Goal: Task Accomplishment & Management: Manage account settings

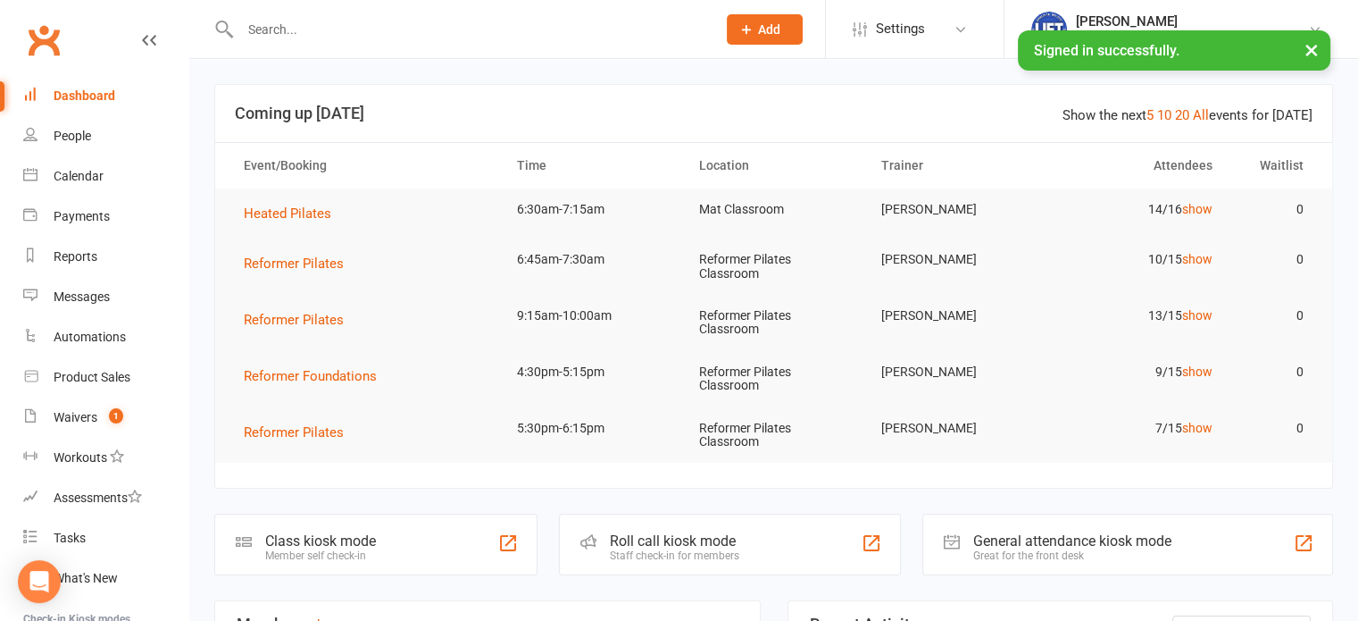
click at [528, 17] on input "text" at bounding box center [469, 29] width 469 height 25
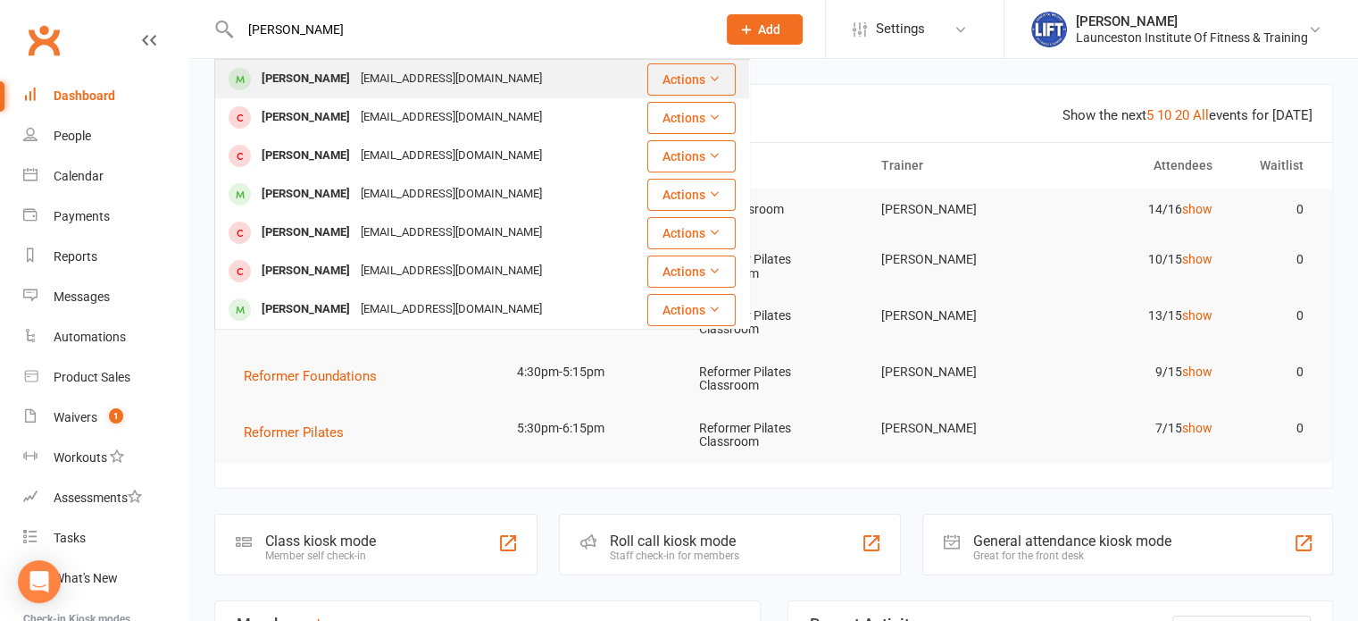
type input "[PERSON_NAME]"
click at [472, 64] on div "[PERSON_NAME] [EMAIL_ADDRESS][DOMAIN_NAME]" at bounding box center [430, 79] width 429 height 37
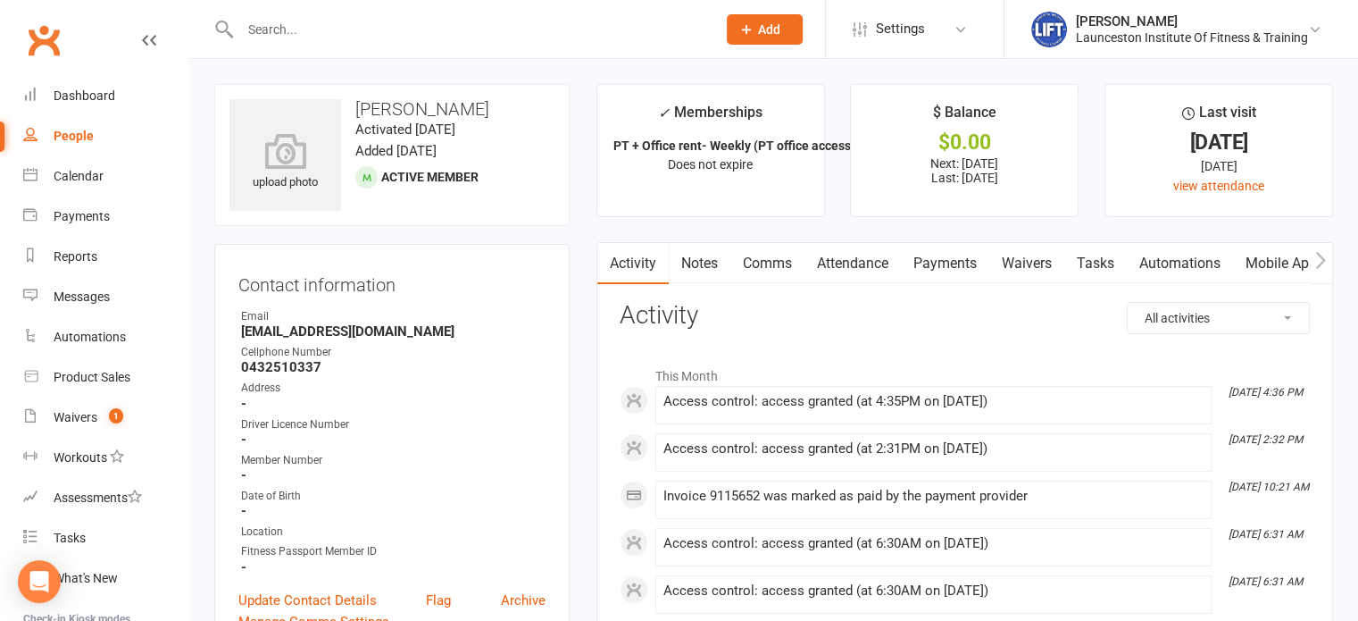
click at [543, 11] on div at bounding box center [458, 29] width 489 height 58
click at [521, 32] on input "text" at bounding box center [469, 29] width 469 height 25
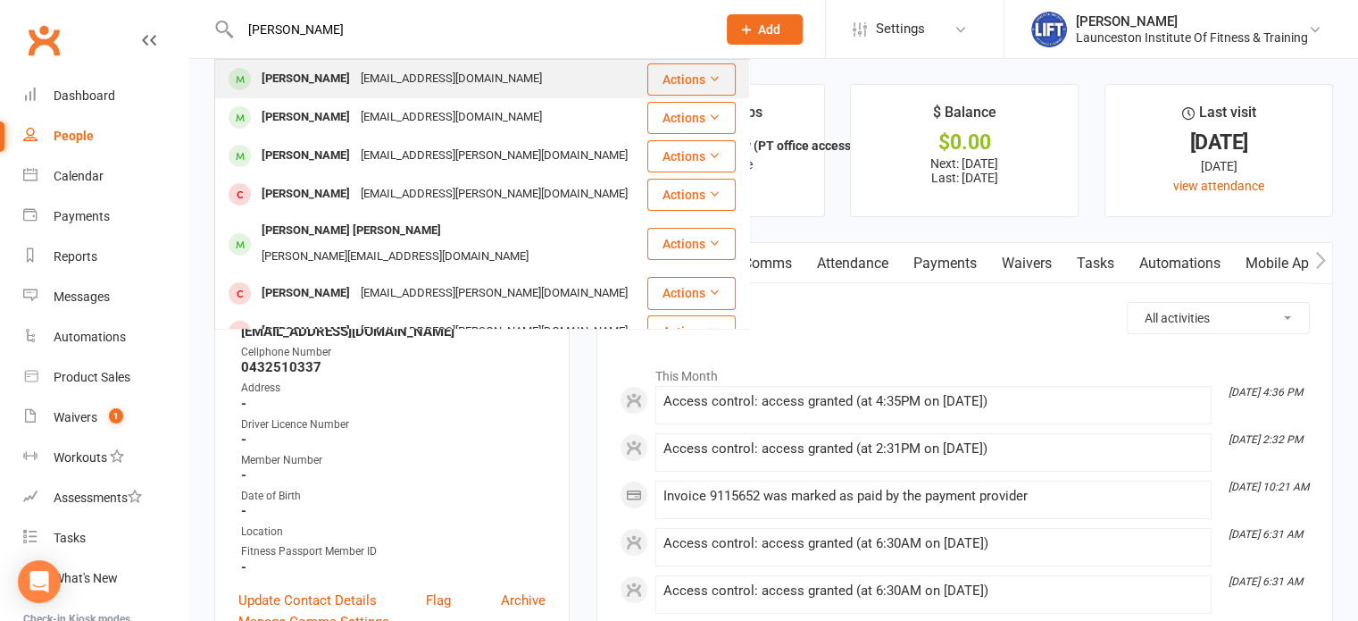
type input "[PERSON_NAME]"
click at [421, 75] on div "[EMAIL_ADDRESS][DOMAIN_NAME]" at bounding box center [451, 79] width 192 height 26
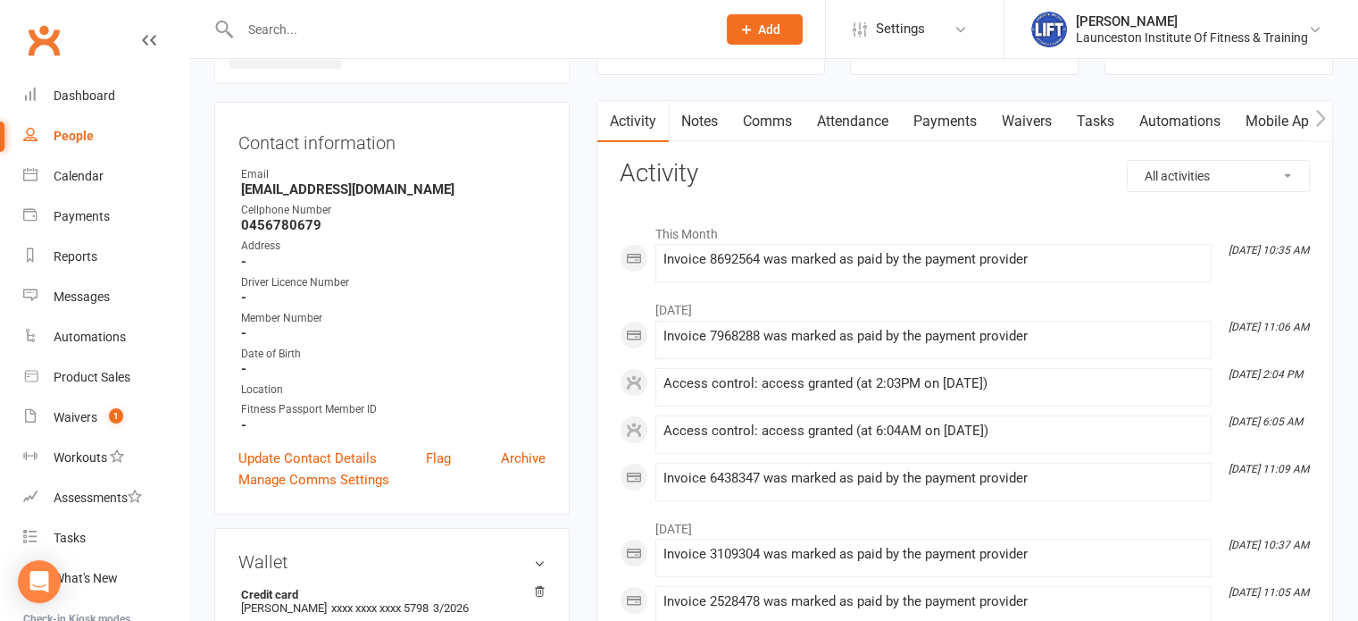
scroll to position [139, 0]
click at [1021, 128] on link "Waivers" at bounding box center [1026, 124] width 75 height 41
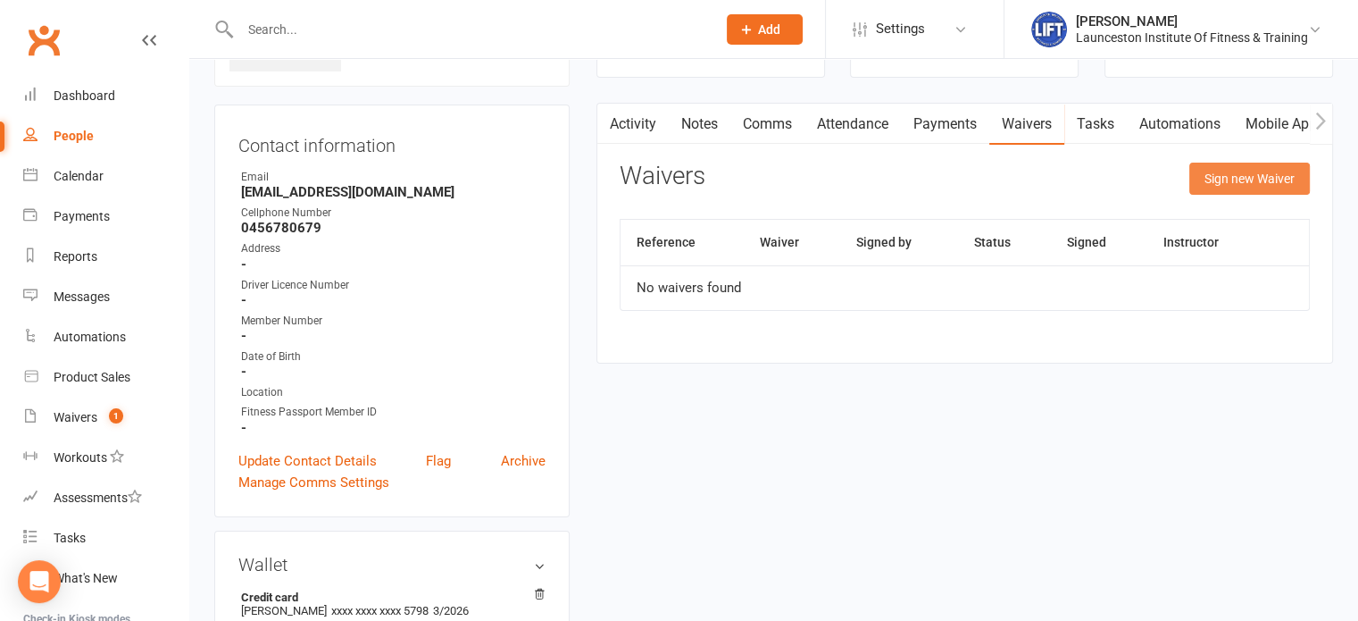
click at [1196, 179] on button "Sign new Waiver" at bounding box center [1249, 178] width 121 height 32
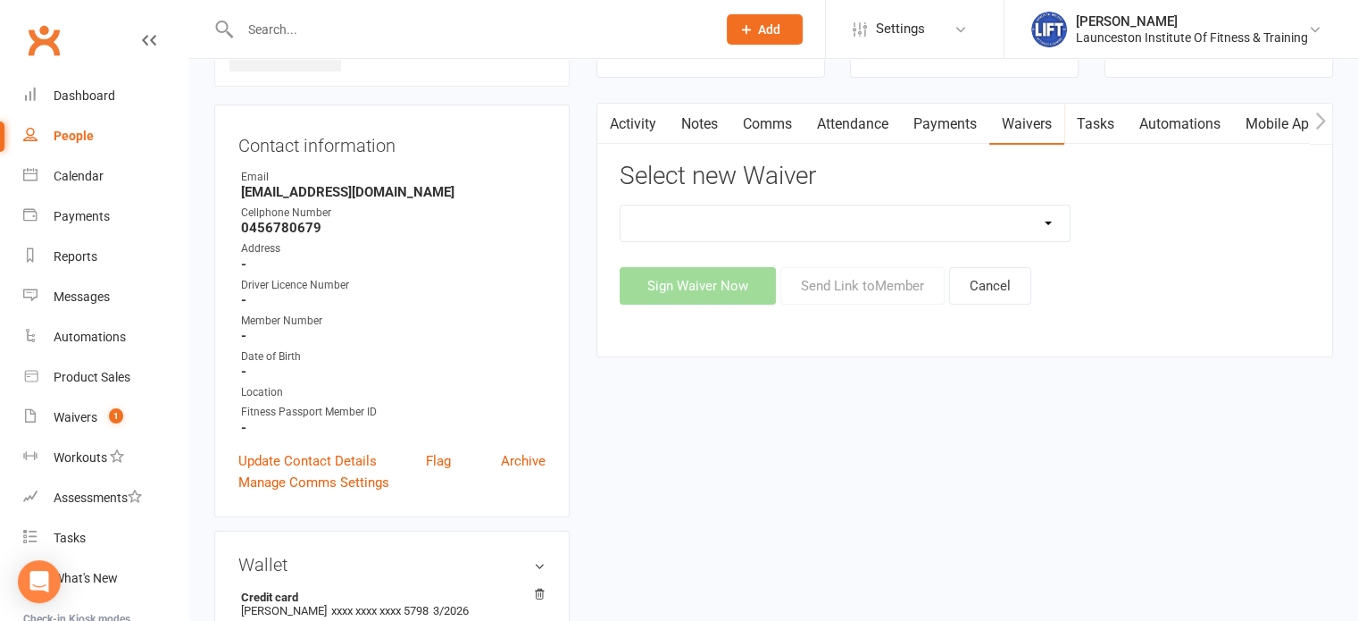
click at [911, 239] on div "24/7 Gym Membership Cancellation Form Casual Class Casual Pilates Class Casual …" at bounding box center [846, 222] width 452 height 37
click at [914, 235] on select "24/7 Gym Membership Cancellation Form Casual Class Casual Pilates Class Casual …" at bounding box center [846, 223] width 450 height 36
select select "12888"
click at [621, 205] on select "24/7 Gym Membership Cancellation Form Casual Class Casual Pilates Class Casual …" at bounding box center [846, 223] width 450 height 36
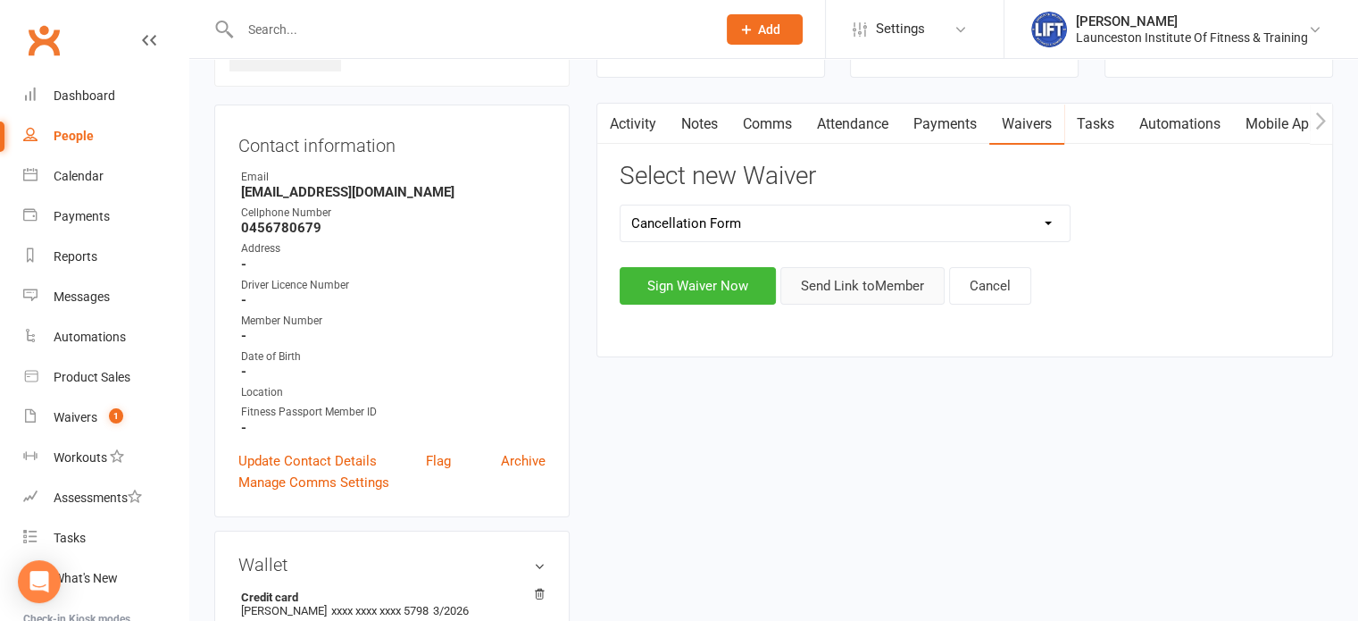
click at [857, 292] on button "Send Link to Member" at bounding box center [862, 285] width 164 height 37
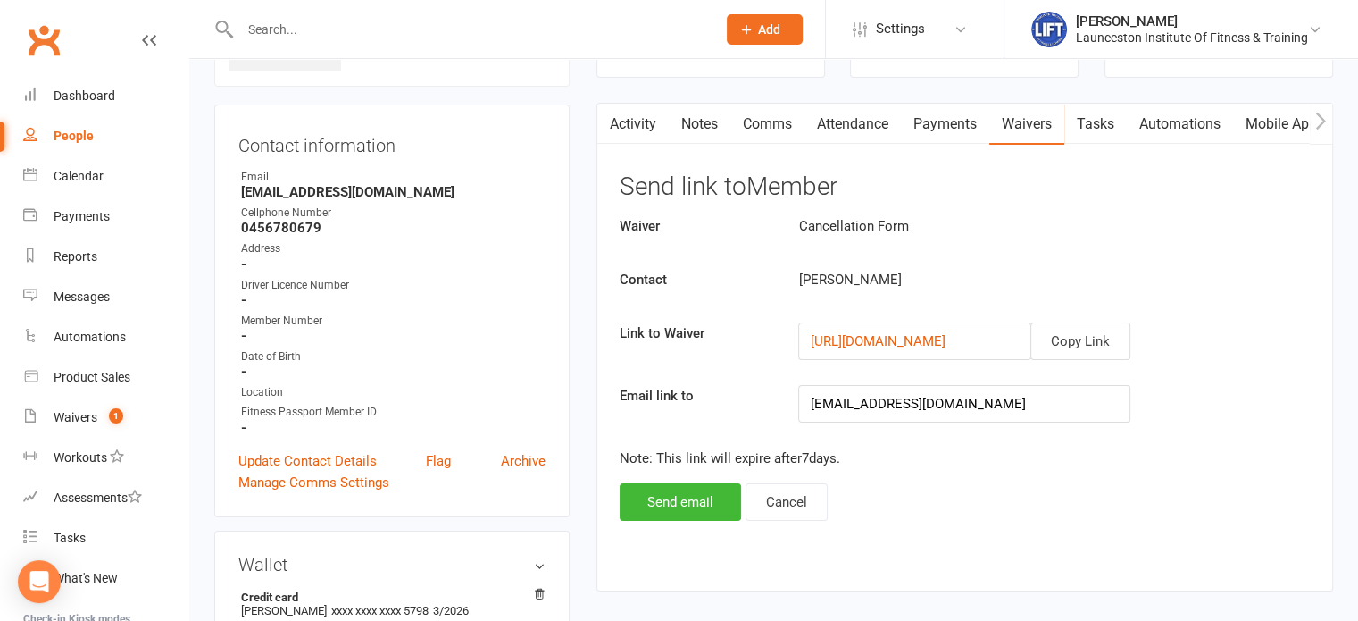
click at [624, 474] on div "Waiver Cancellation Form Contact [PERSON_NAME] Link to Waiver Copy Link [URL][D…" at bounding box center [965, 367] width 690 height 305
click at [656, 493] on button "Send email" at bounding box center [680, 501] width 121 height 37
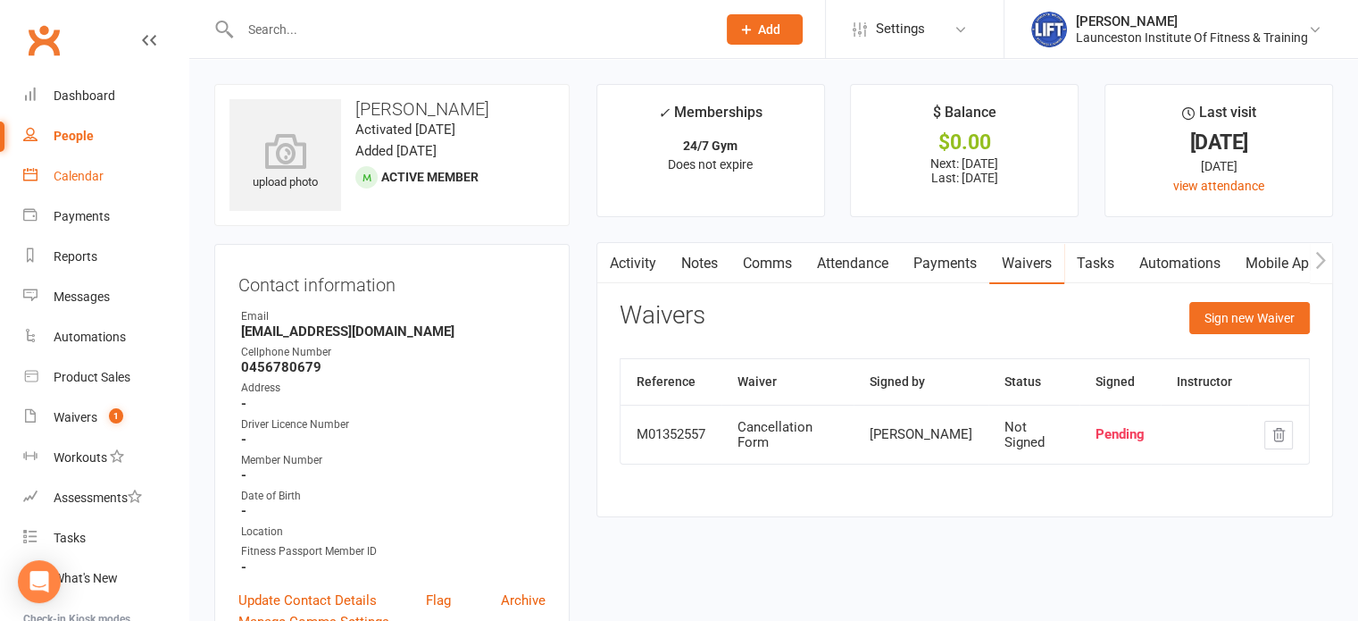
click at [79, 174] on div "Calendar" at bounding box center [79, 176] width 50 height 14
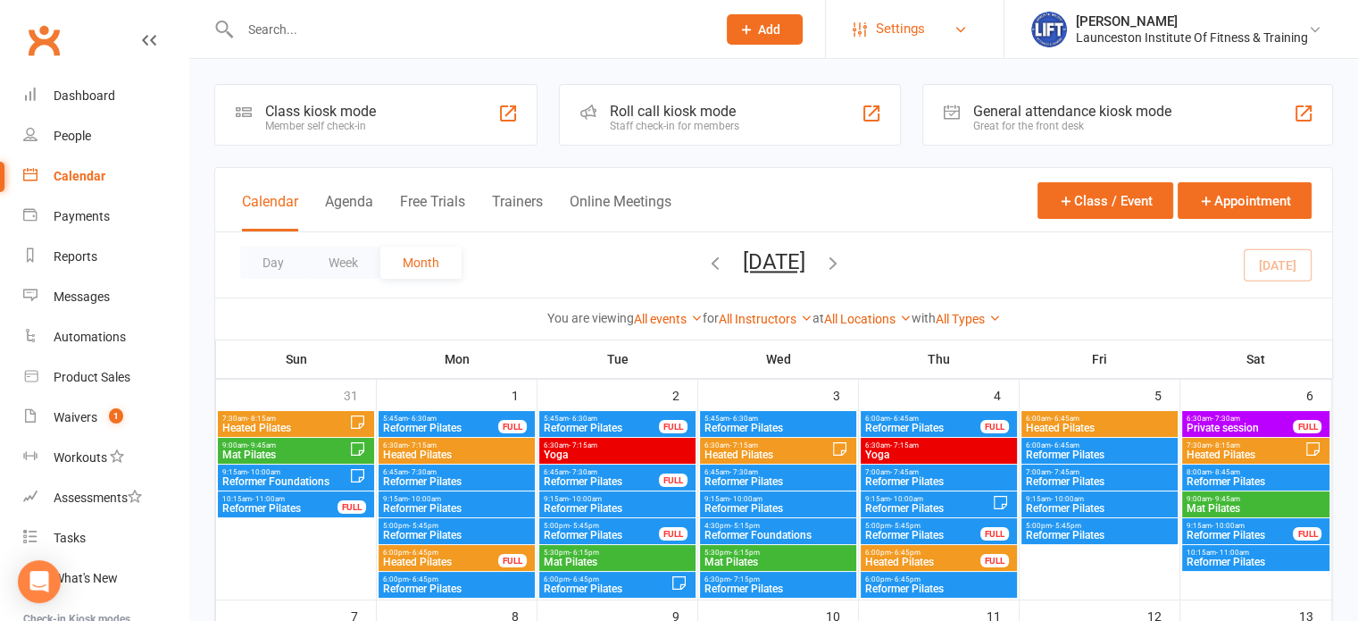
click at [937, 26] on link "Settings" at bounding box center [915, 29] width 124 height 40
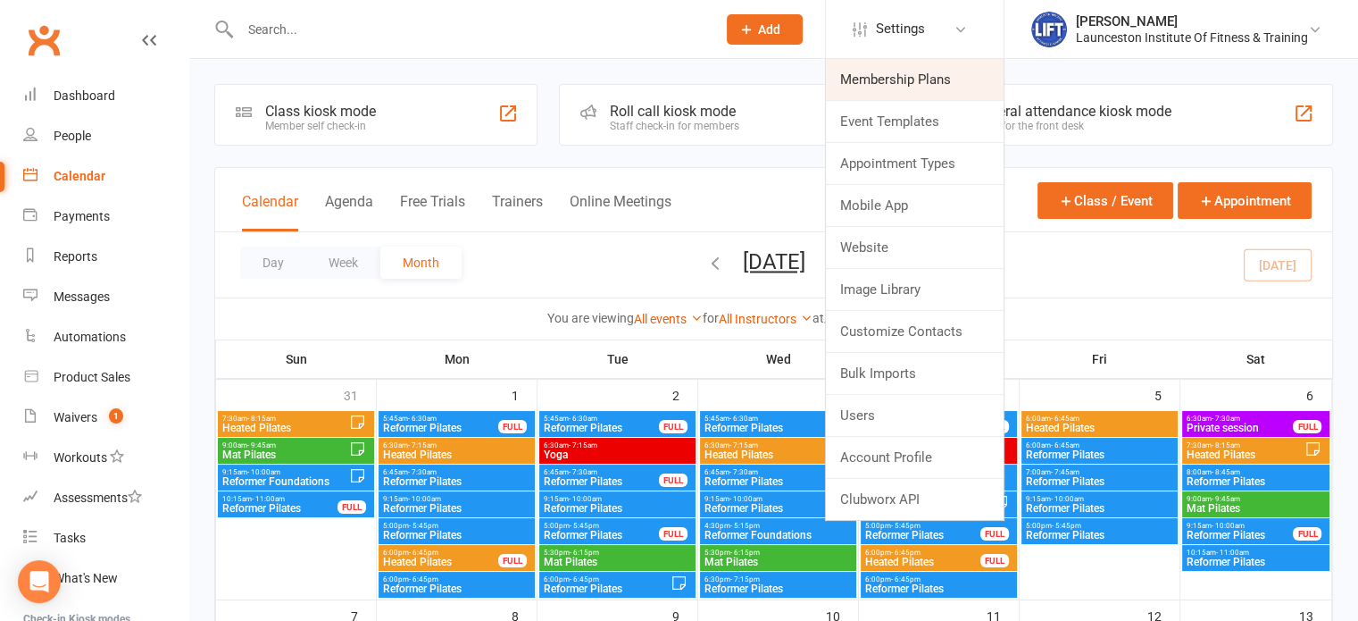
click at [882, 74] on link "Membership Plans" at bounding box center [915, 79] width 178 height 41
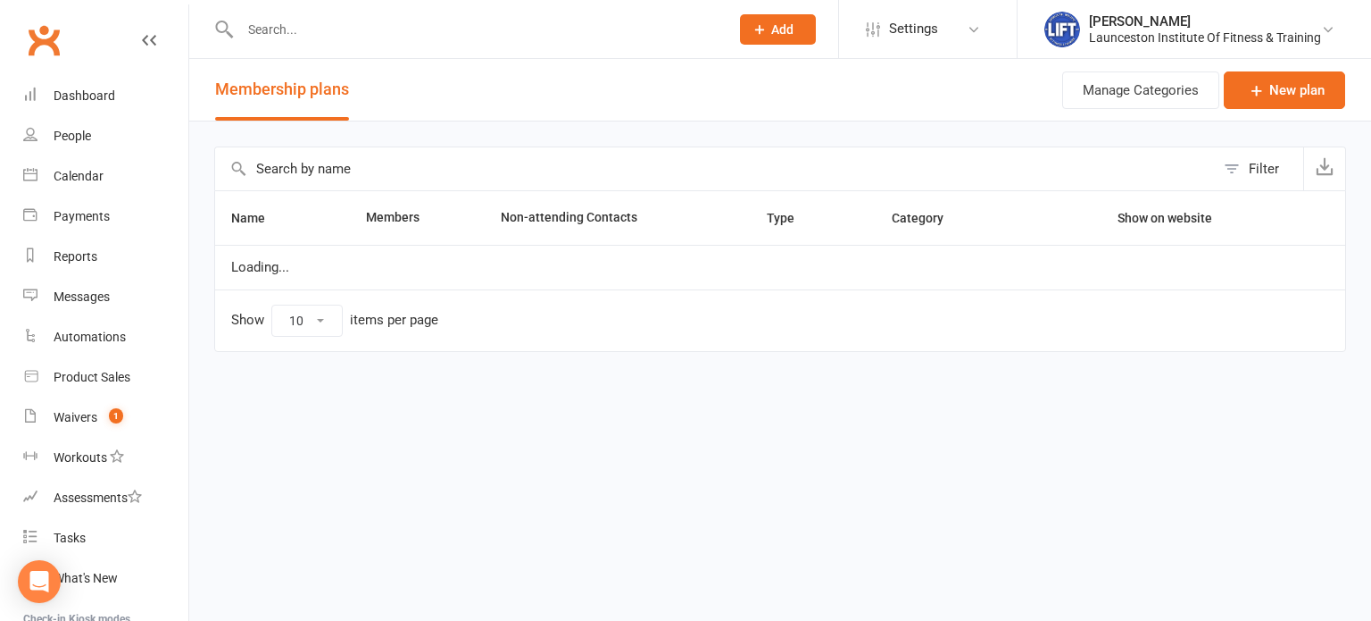
select select "100"
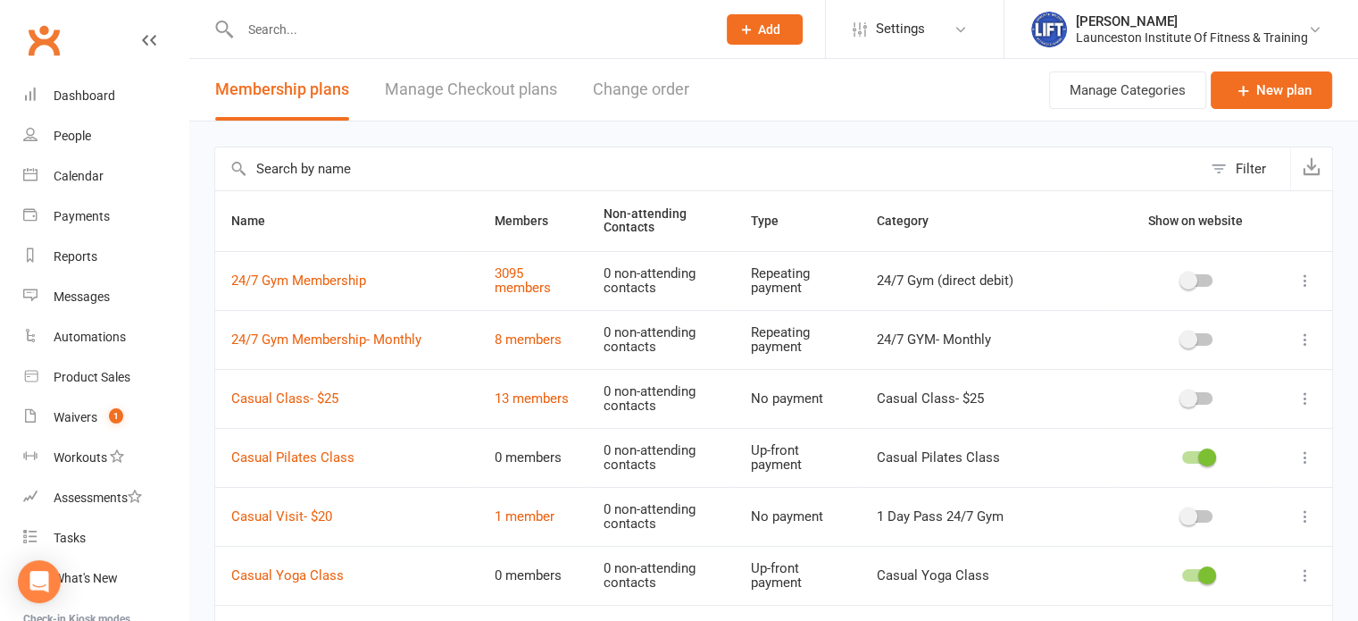
click at [342, 395] on td "Casual Class- $25" at bounding box center [346, 398] width 263 height 59
click at [338, 393] on td "Casual Class- $25" at bounding box center [346, 398] width 263 height 59
click at [328, 393] on link "Casual Class- $25" at bounding box center [284, 398] width 107 height 16
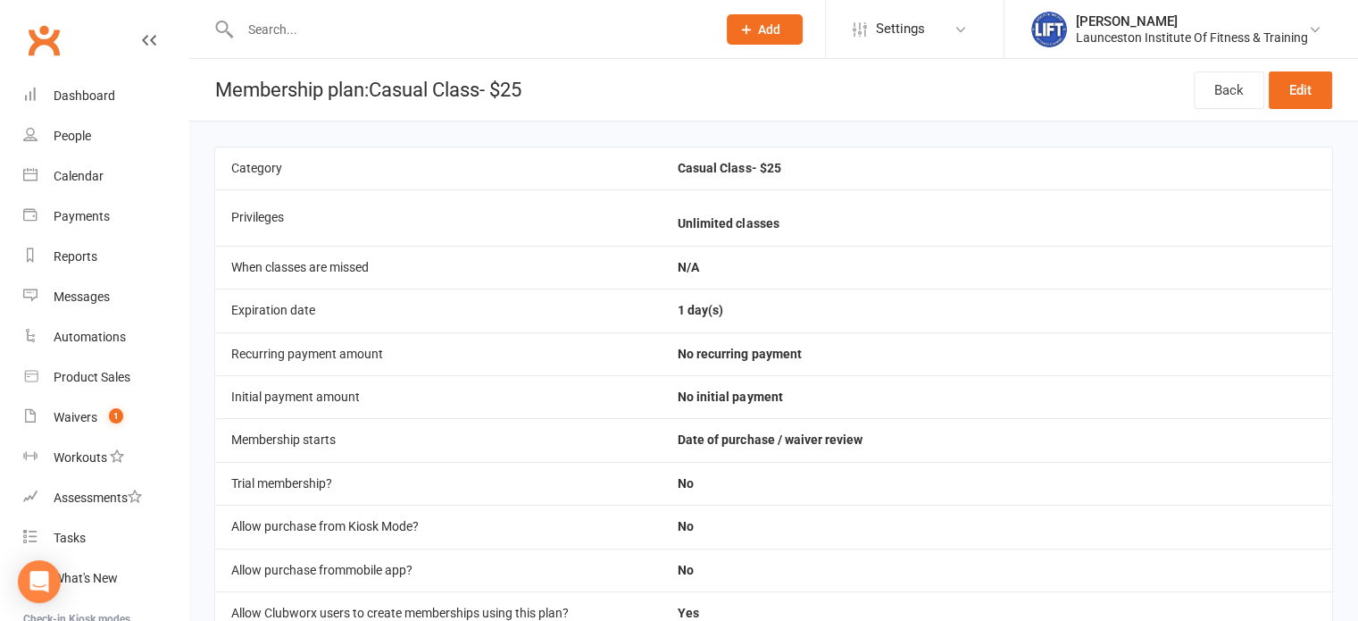
click at [1301, 62] on div "Back Edit" at bounding box center [1263, 90] width 138 height 62
click at [1307, 84] on link "Edit" at bounding box center [1300, 89] width 63 height 37
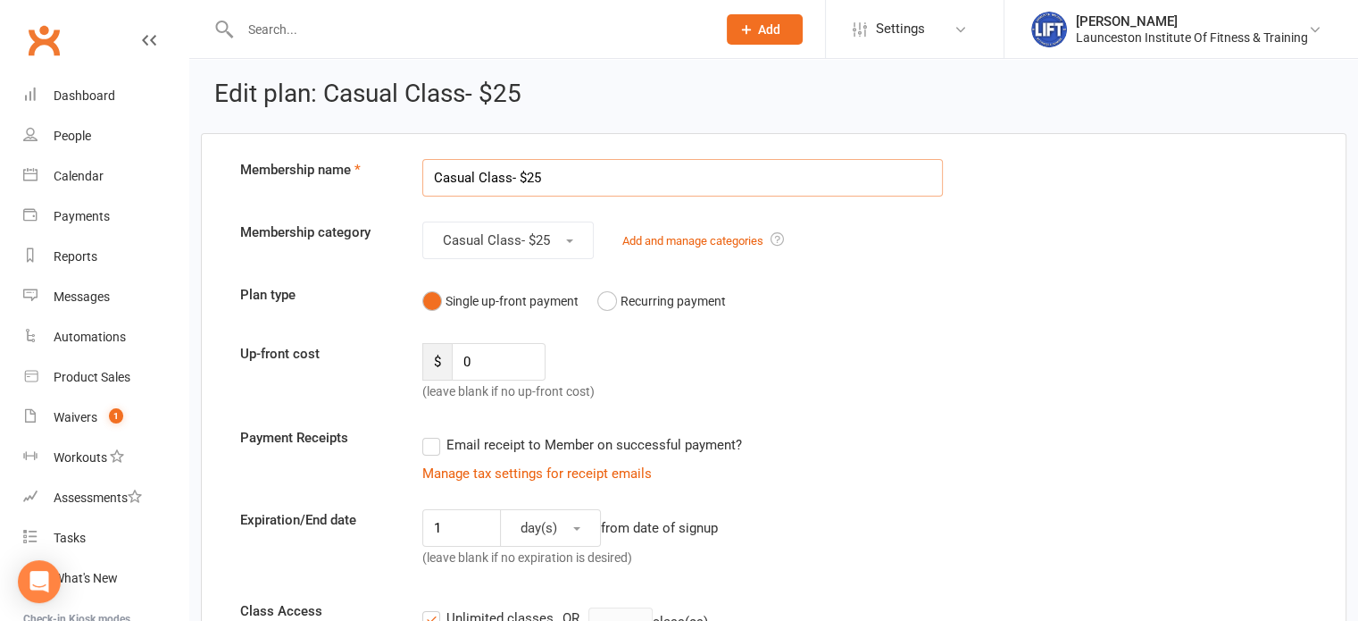
scroll to position [4, 0]
click at [491, 246] on span "Casual Class- $25" at bounding box center [496, 240] width 107 height 16
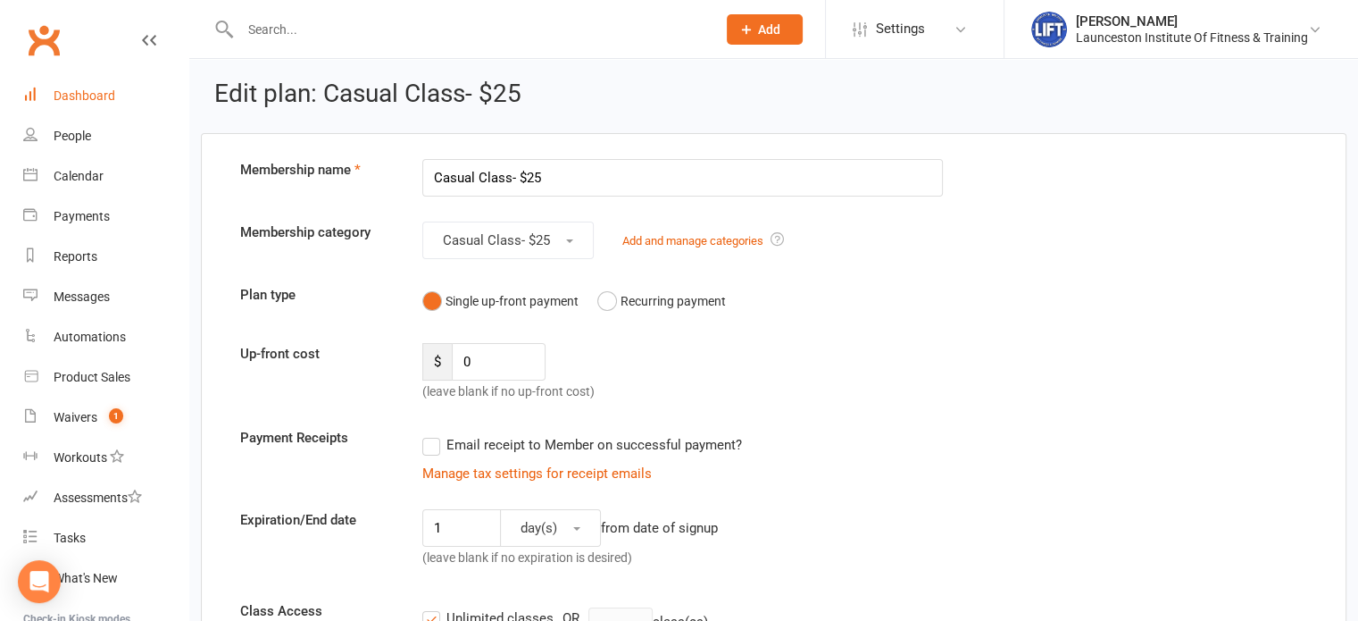
click at [52, 92] on link "Dashboard" at bounding box center [105, 96] width 165 height 40
